Goal: Obtain resource: Download file/media

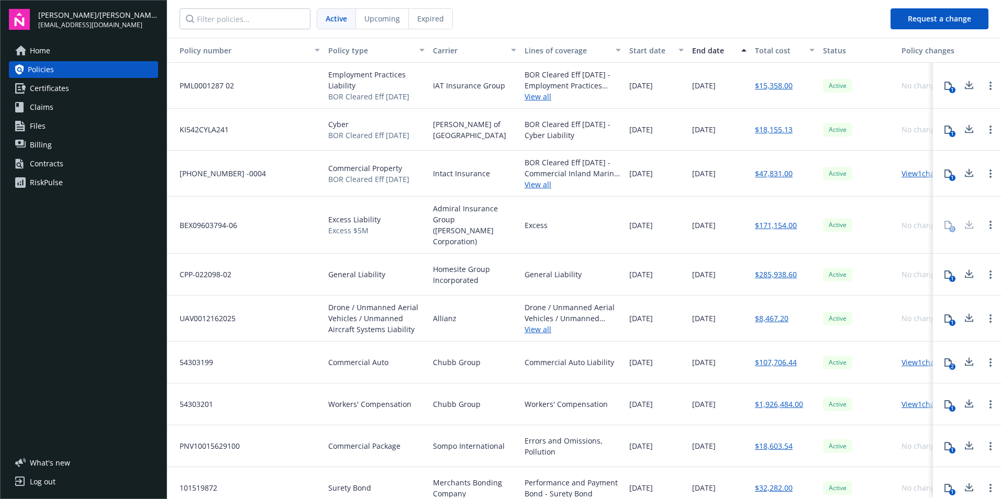
scroll to position [52, 0]
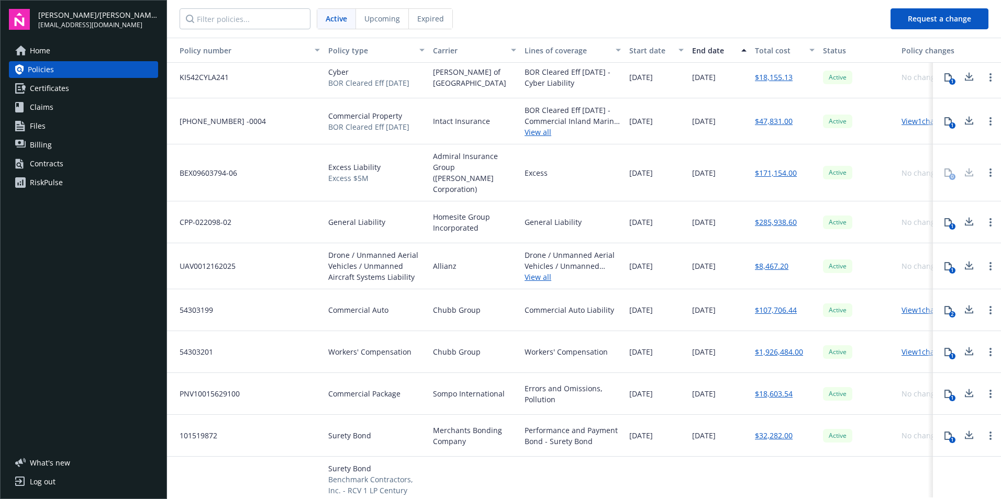
click at [906, 305] on link "View 1 changes" at bounding box center [926, 310] width 50 height 10
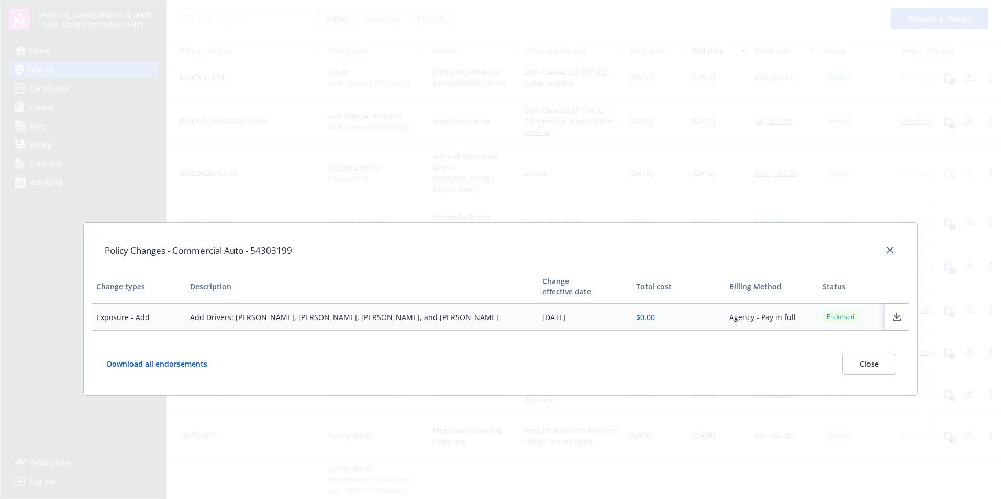
click at [882, 363] on button "Close" at bounding box center [869, 364] width 54 height 21
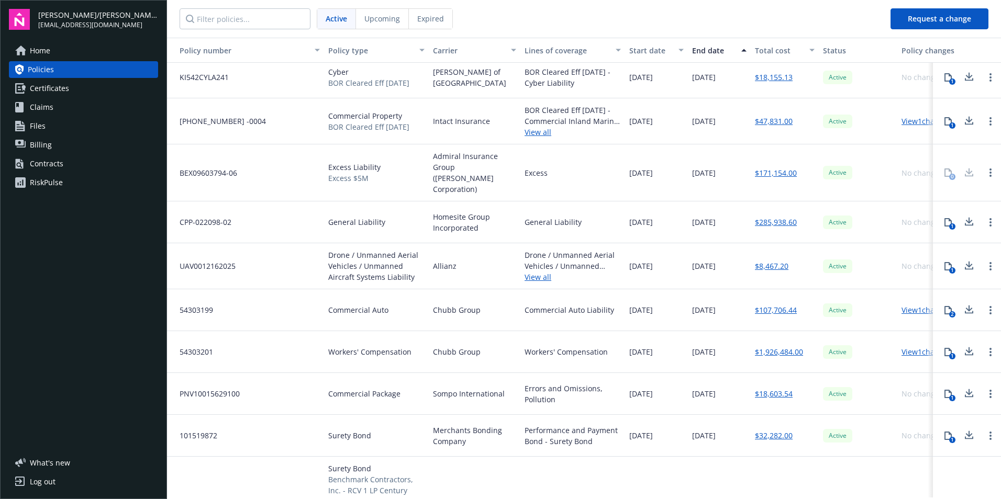
click at [944, 306] on icon at bounding box center [948, 310] width 8 height 8
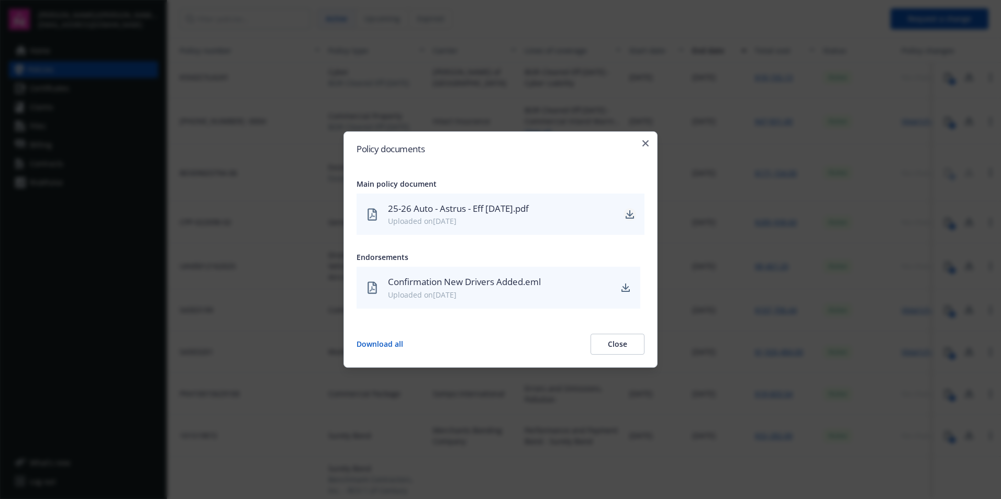
click at [633, 214] on icon "download" at bounding box center [629, 214] width 8 height 8
click at [646, 143] on icon "button" at bounding box center [645, 143] width 6 height 6
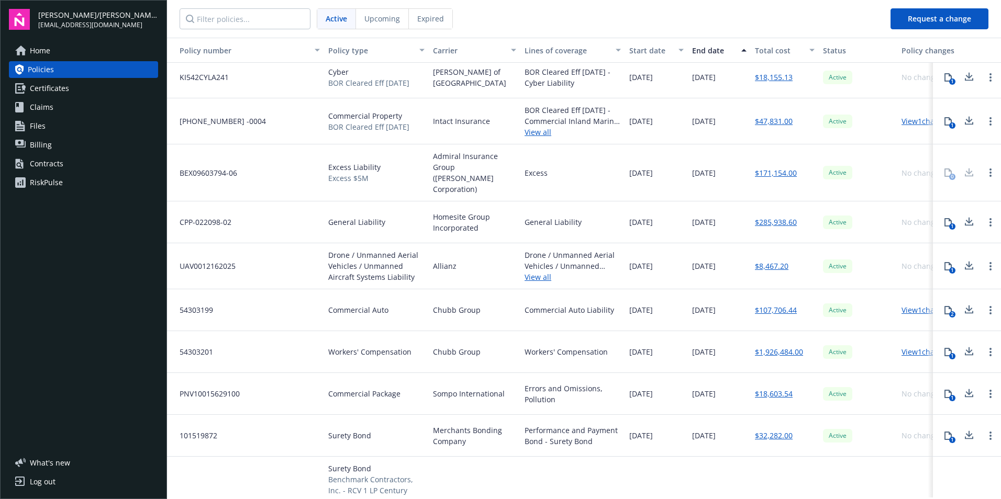
scroll to position [0, 0]
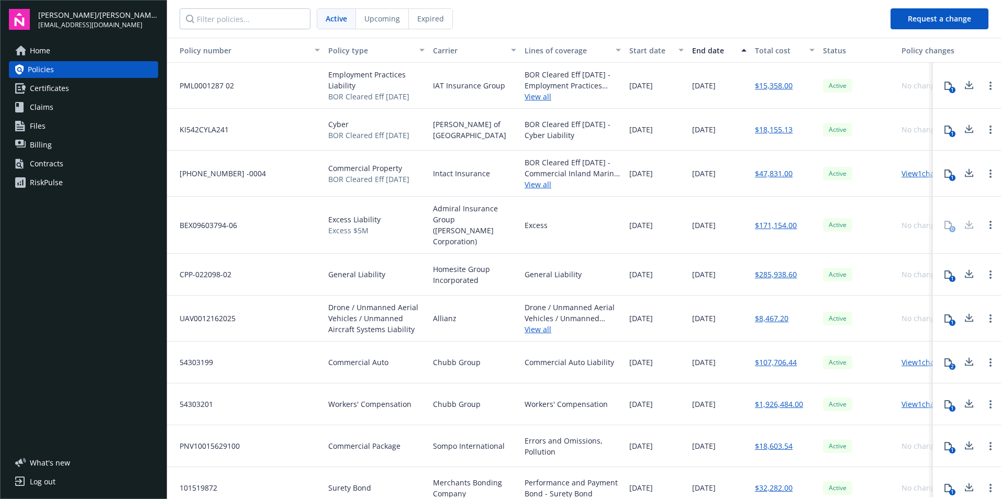
click at [424, 25] on div "Expired" at bounding box center [430, 19] width 43 height 20
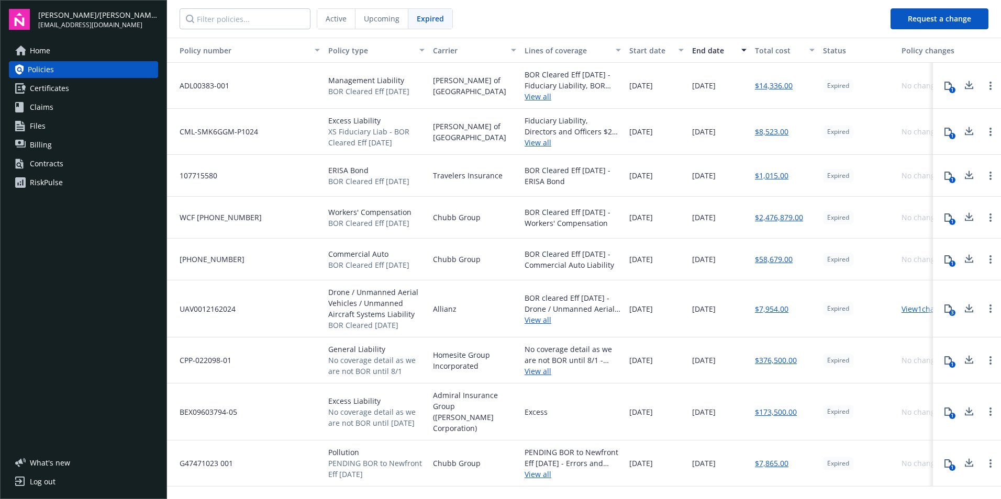
click at [347, 20] on div "Active" at bounding box center [336, 19] width 38 height 20
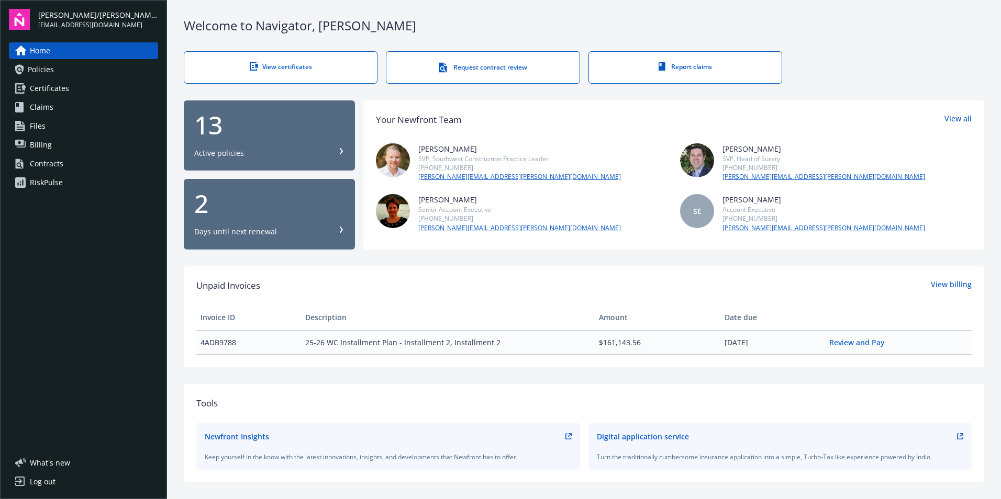
click at [39, 484] on div "Log out" at bounding box center [43, 482] width 26 height 17
